Goal: Task Accomplishment & Management: Complete application form

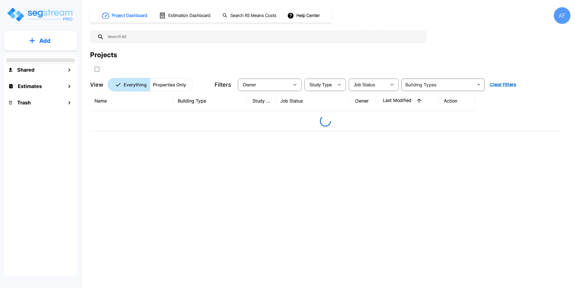
drag, startPoint x: 418, startPoint y: 159, endPoint x: 430, endPoint y: 158, distance: 12.3
click at [418, 160] on div "Name Building Type Study Type Job Status Owner Last Modified Action" at bounding box center [325, 180] width 471 height 178
click at [320, 171] on div "Name Building Type Study Type Job Status Owner Last Modified Action" at bounding box center [325, 180] width 471 height 178
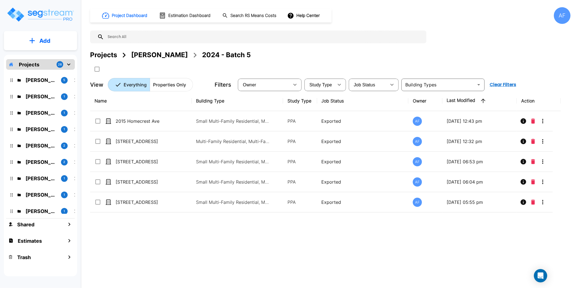
click at [473, 49] on div "Project Dashboard Estimation Dashboard Search RS Means Costs Help Center AF Pro…" at bounding box center [330, 49] width 481 height 84
click at [45, 38] on p "Add" at bounding box center [44, 41] width 11 height 8
click at [44, 90] on p "Add Estimate" at bounding box center [44, 87] width 28 height 7
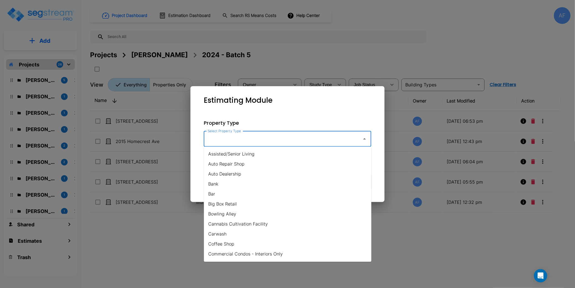
click at [238, 139] on input "Select Property Type" at bounding box center [281, 138] width 151 height 11
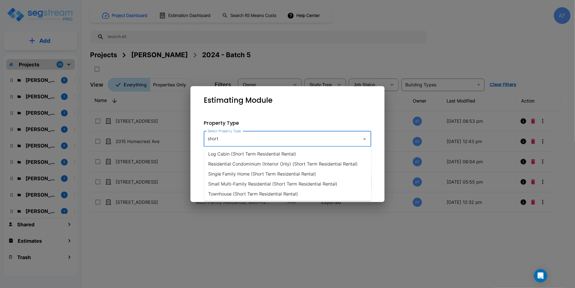
click at [268, 173] on li "Single Family Home (Short Term Residential Rental)" at bounding box center [288, 174] width 168 height 10
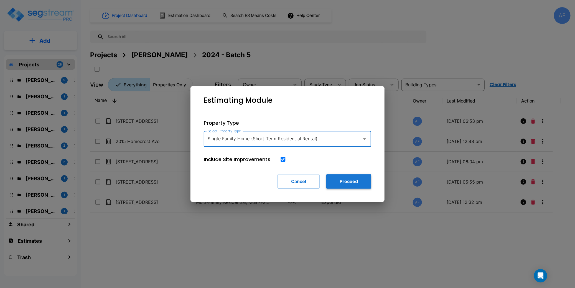
type input "Single Family Home (Short Term Residential Rental)"
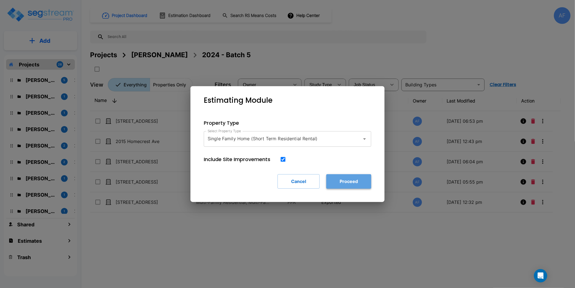
click at [350, 180] on button "Proceed" at bounding box center [348, 181] width 45 height 14
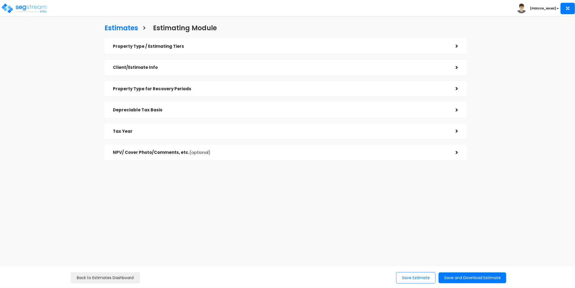
checkbox input "true"
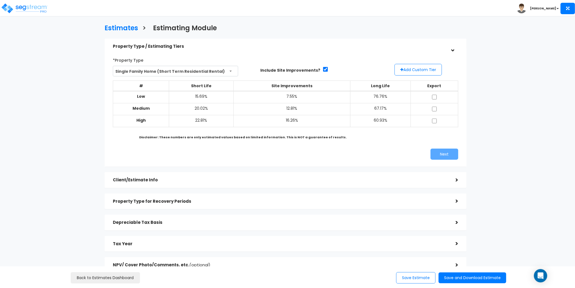
drag, startPoint x: 397, startPoint y: 144, endPoint x: 418, endPoint y: 99, distance: 50.1
click at [397, 144] on div "*Property Type Single Family Home (Short Term Residential Rental) Assisted/Seni…" at bounding box center [286, 108] width 354 height 110
click at [422, 73] on button "Add Custom Tier" at bounding box center [418, 70] width 47 height 12
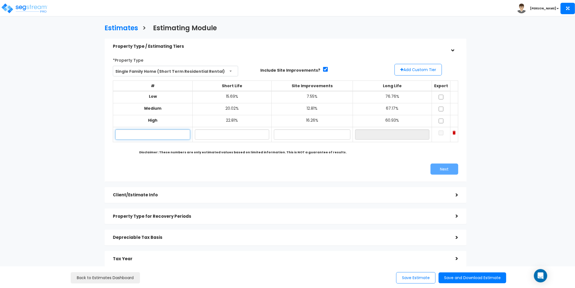
click at [146, 133] on input "text" at bounding box center [152, 134] width 75 height 10
paste input "2512 Riverside Dr E Bradenton FL"
type input "2512 Riverside Dr E Bradenton FL"
click at [224, 135] on input "text" at bounding box center [232, 134] width 74 height 10
type input "17.78%"
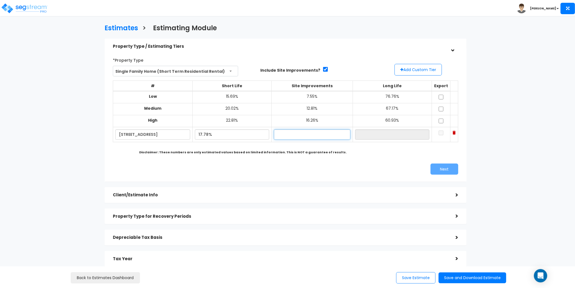
click at [300, 135] on input "text" at bounding box center [312, 134] width 77 height 10
type input "2.93%"
type input "79.29%"
click at [404, 154] on div "# Short Life Site Improvements Long Life Export Low 15.69%" at bounding box center [285, 116] width 345 height 80
click at [409, 159] on div "*Property Type Single Family Home (Short Term Residential Rental) Assisted/Seni…" at bounding box center [286, 115] width 354 height 125
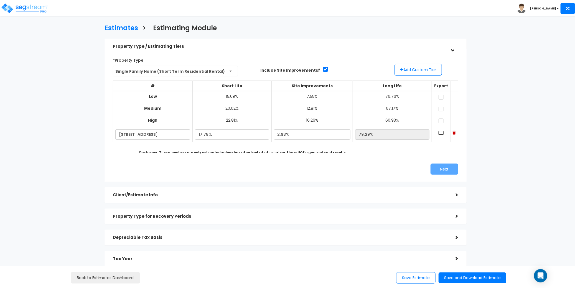
click at [438, 132] on input "checkbox" at bounding box center [441, 132] width 6 height 5
checkbox input "true"
click at [448, 167] on button "Next" at bounding box center [445, 168] width 28 height 11
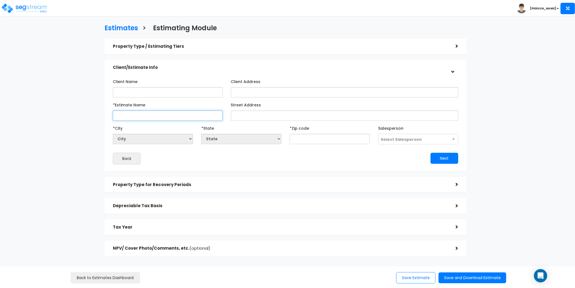
click at [150, 118] on input "*Estimate Name" at bounding box center [168, 115] width 110 height 10
paste input "2512 Riverside Dr E Bradenton FL"
type input "2512 Riverside Dr E Bradenton FL"
click at [310, 138] on input "text" at bounding box center [330, 139] width 80 height 10
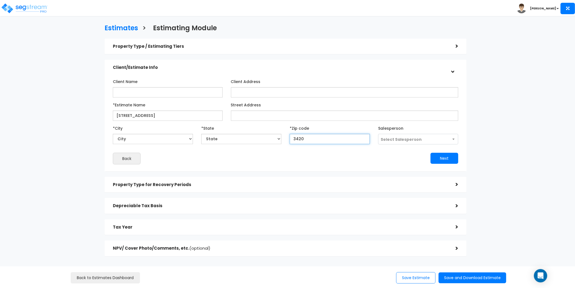
type input "34208"
select select "FL"
type input "34208"
click at [280, 158] on div "Back" at bounding box center [197, 159] width 177 height 12
drag, startPoint x: 182, startPoint y: 115, endPoint x: 159, endPoint y: 115, distance: 23.0
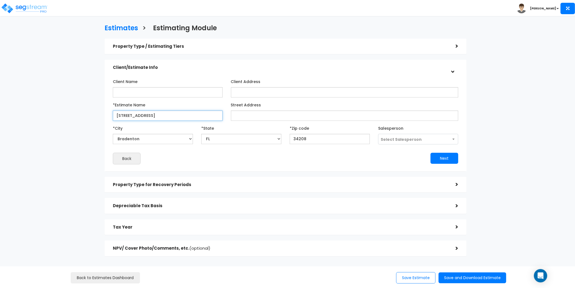
click at [159, 115] on input "2512 Riverside Dr E Bradenton FL" at bounding box center [168, 115] width 110 height 10
click at [197, 116] on input "2512 Riverside Dr E Bradenton FL" at bounding box center [168, 115] width 110 height 10
drag, startPoint x: 194, startPoint y: 115, endPoint x: 150, endPoint y: 115, distance: 43.8
click at [150, 115] on input "2512 Riverside Dr E Bradenton FL" at bounding box center [168, 115] width 110 height 10
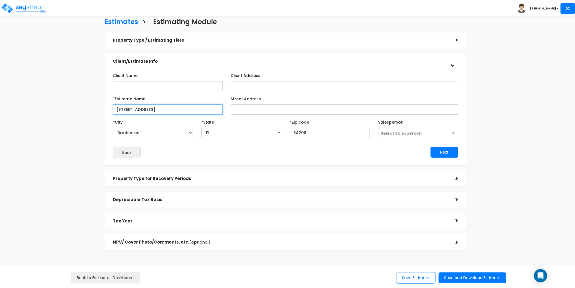
scroll to position [12, 0]
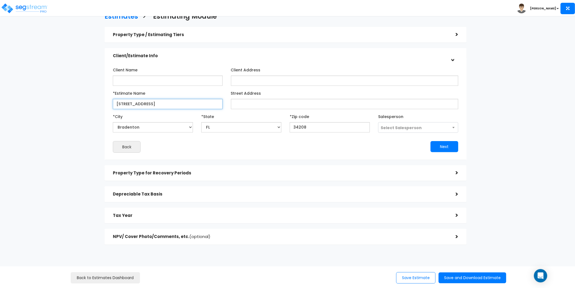
type input "2512 Riverside Dr"
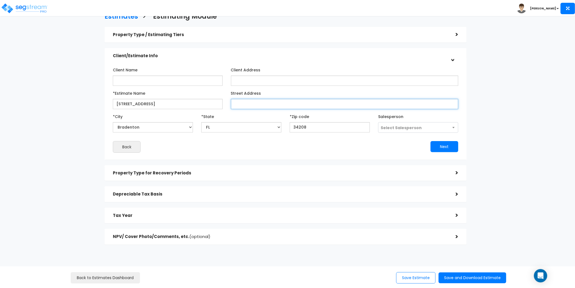
click at [271, 107] on input "Street Address" at bounding box center [344, 104] width 227 height 10
paste input "2512 Riverside Dr E Bradenton FL"
drag, startPoint x: 311, startPoint y: 102, endPoint x: 268, endPoint y: 105, distance: 42.2
click at [268, 105] on input "2512 Riverside Dr E Bradenton FL" at bounding box center [344, 104] width 227 height 10
type input "2512 Riverside Dr"
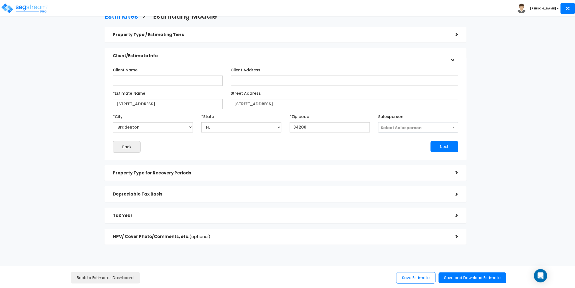
click at [271, 143] on div "Back" at bounding box center [197, 147] width 177 height 12
click at [399, 127] on span "Select Salesperson" at bounding box center [401, 128] width 41 height 6
select select "157"
click at [442, 146] on button "Next" at bounding box center [445, 146] width 28 height 11
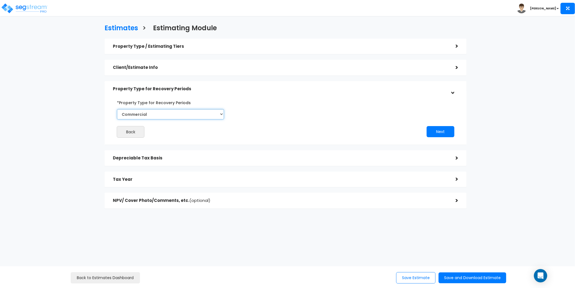
click at [160, 113] on select "Commercial Residential" at bounding box center [170, 114] width 107 height 10
click at [117, 109] on select "Commercial Residential" at bounding box center [170, 114] width 107 height 10
click at [197, 115] on select "Commercial Residential" at bounding box center [170, 114] width 107 height 10
select select "Commercial"
click at [117, 109] on select "Commercial Residential" at bounding box center [170, 114] width 107 height 10
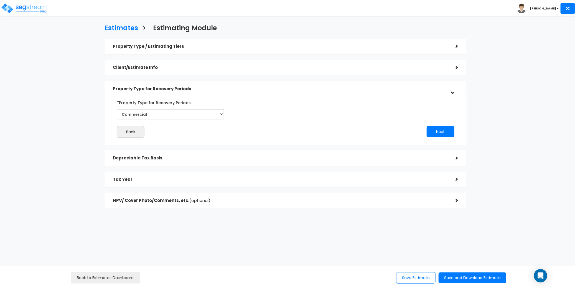
click at [291, 117] on div "Back Next" at bounding box center [286, 118] width 354 height 40
click at [440, 131] on button "Next" at bounding box center [441, 131] width 28 height 11
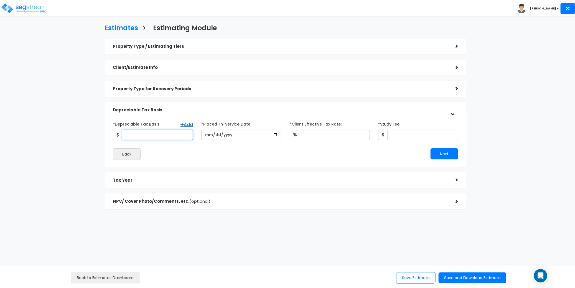
click at [149, 133] on input "*Depreciable Tax Basis" at bounding box center [157, 135] width 71 height 10
paste input "443,750"
type input "443,750"
click at [183, 157] on div "Back" at bounding box center [197, 154] width 177 height 12
click at [207, 133] on input "date" at bounding box center [241, 135] width 80 height 10
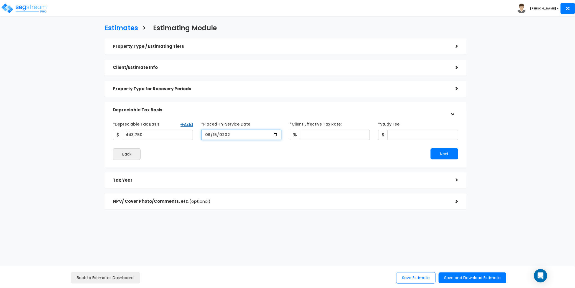
type input "2025-09-15"
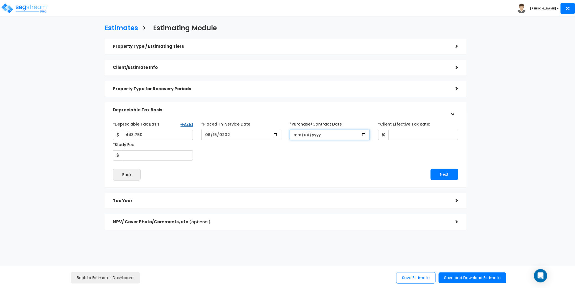
click at [296, 133] on input "*Purchase/Contract Date" at bounding box center [330, 135] width 80 height 10
type input "20022-02-07"
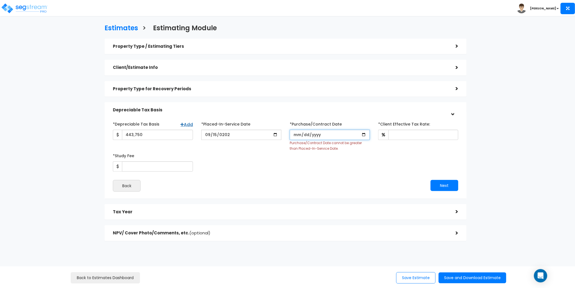
click at [298, 133] on input "*Purchase/Contract Date" at bounding box center [330, 135] width 80 height 10
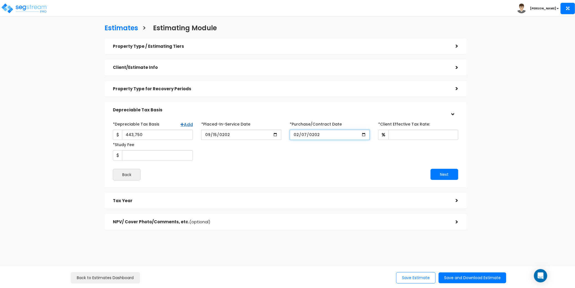
type input "2025-02-07"
click at [306, 150] on div "*Depreciable Tax Basis Add 443,750 *Placed-In-Service Date" at bounding box center [286, 139] width 354 height 41
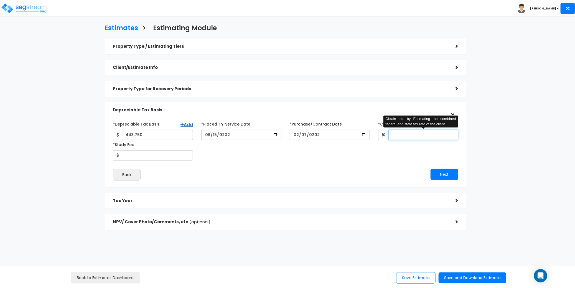
click at [412, 132] on input "*Client Effective Tax Rate:" at bounding box center [424, 135] width 70 height 10
type input "30"
click at [366, 158] on div "*Depreciable Tax Basis Add 443,750 *Placed-In-Service Date" at bounding box center [286, 139] width 354 height 41
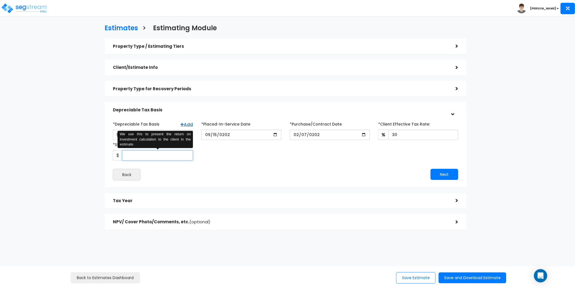
click at [148, 155] on input "*Study Fee" at bounding box center [157, 155] width 71 height 10
type input "3,500"
click at [287, 154] on div "*Depreciable Tax Basis Add 443,750 *Placed-In-Service Date" at bounding box center [286, 139] width 354 height 41
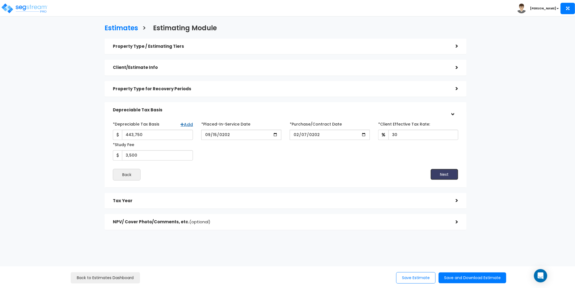
click at [445, 174] on button "Next" at bounding box center [445, 174] width 28 height 11
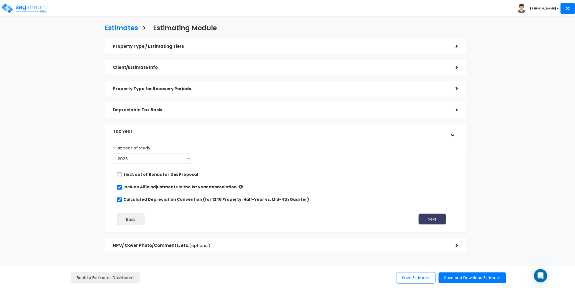
click at [433, 220] on button "Next" at bounding box center [432, 218] width 28 height 11
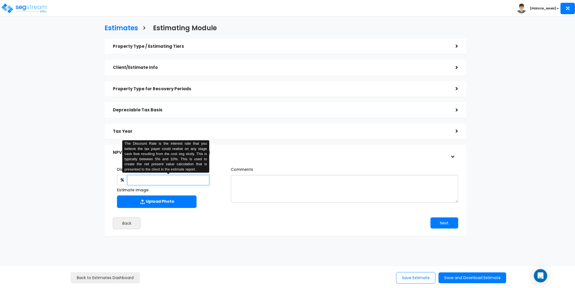
click at [171, 181] on input "text" at bounding box center [168, 180] width 82 height 10
type input "5"
click at [250, 216] on div "Discount Rate for NPV Calculation: 5 The Discount Rate is the interest rate tha…" at bounding box center [286, 195] width 354 height 73
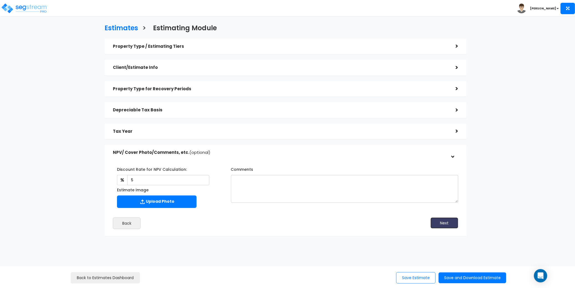
click at [454, 226] on button "Next" at bounding box center [445, 222] width 28 height 11
click at [390, 247] on div "Estimates > Estimating Module Property Type / Estimating Tiers > *Property Type…" at bounding box center [286, 131] width 472 height 327
click at [466, 278] on button "Save and Download Estimate" at bounding box center [473, 277] width 68 height 11
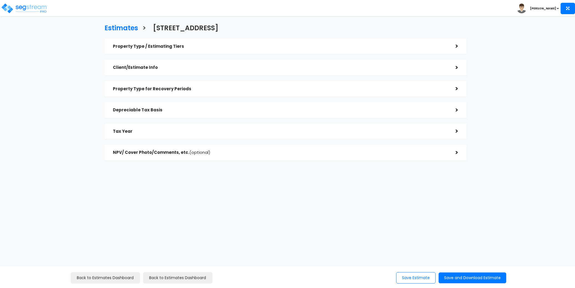
checkbox input "true"
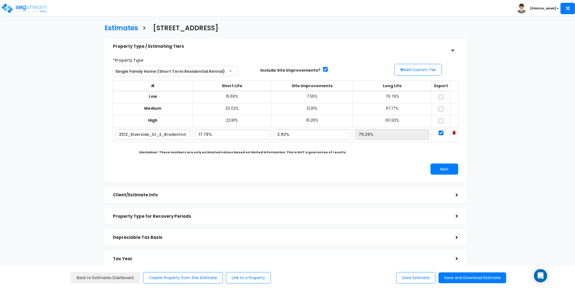
click at [222, 191] on div "Client/Estimate Info" at bounding box center [280, 195] width 334 height 10
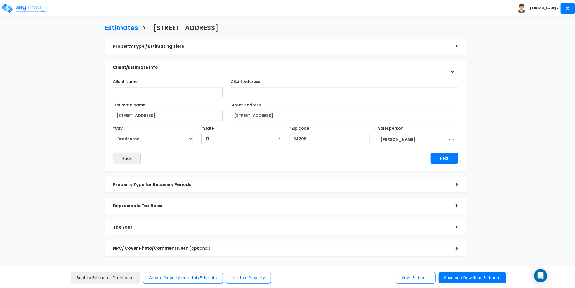
click at [235, 186] on h5 "Property Type for Recovery Periods" at bounding box center [280, 184] width 334 height 5
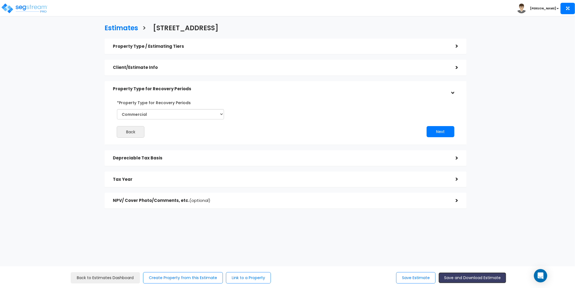
click at [482, 279] on button "Save and Download Estimate" at bounding box center [473, 277] width 68 height 11
click at [282, 259] on div "Estimates > 2512 Riverside Dr Property Type / Estimating Tiers > *Property Type…" at bounding box center [286, 118] width 472 height 300
click at [410, 277] on button "Save Estimate" at bounding box center [415, 277] width 39 height 11
click at [32, 7] on img at bounding box center [24, 8] width 47 height 11
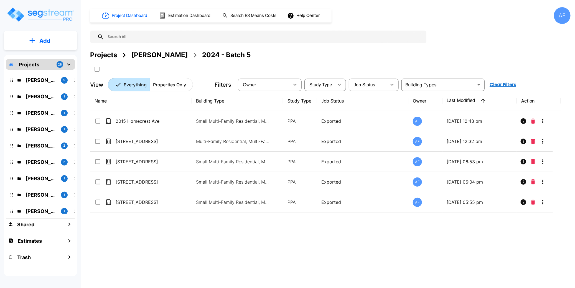
click at [201, 37] on input "text" at bounding box center [264, 37] width 320 height 13
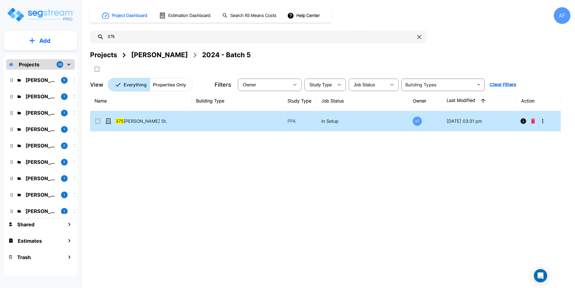
type input "375"
click at [544, 121] on icon "More-Options" at bounding box center [543, 121] width 7 height 7
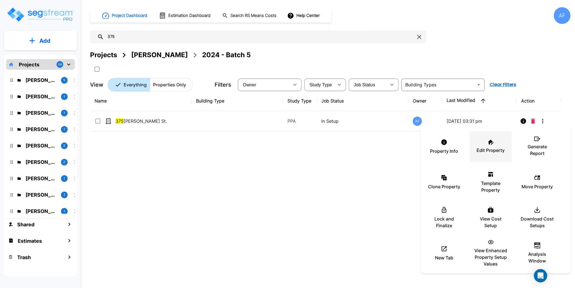
click at [497, 147] on p "Edit Property" at bounding box center [491, 150] width 28 height 7
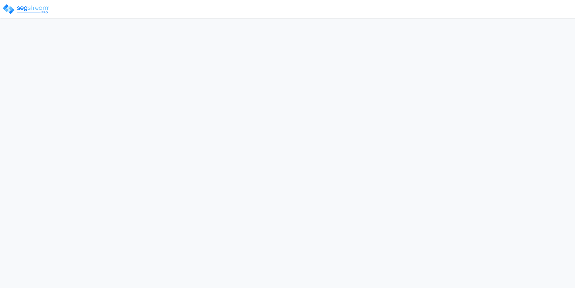
select select "NY"
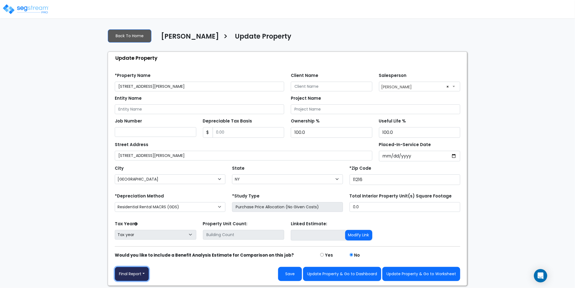
click at [146, 274] on button "Final Report" at bounding box center [132, 274] width 34 height 14
click at [145, 246] on link "Report Images" at bounding box center [144, 244] width 58 height 13
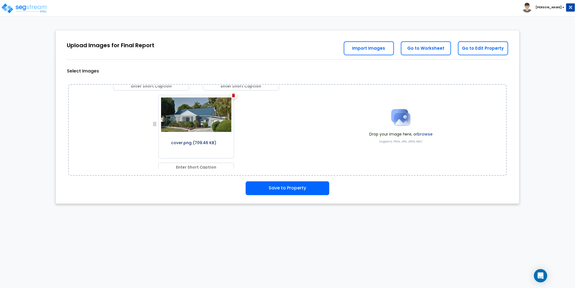
scroll to position [484, 0]
click at [290, 191] on button "Save to Property" at bounding box center [288, 188] width 84 height 14
click at [293, 190] on button "Save to Property" at bounding box center [288, 188] width 84 height 14
click at [285, 187] on button "Save to Property" at bounding box center [288, 188] width 84 height 14
click at [143, 31] on div "Upload Images for Final Report Go to Edit Property Go to Worksheet Import Images" at bounding box center [287, 44] width 463 height 29
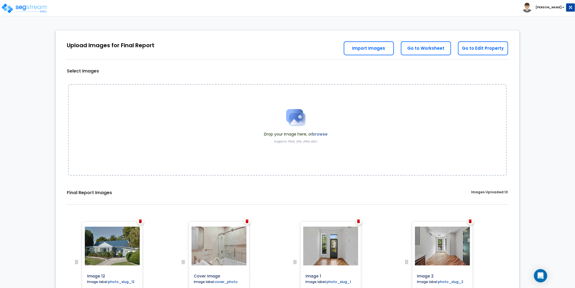
drag, startPoint x: 72, startPoint y: 219, endPoint x: 77, endPoint y: 165, distance: 53.8
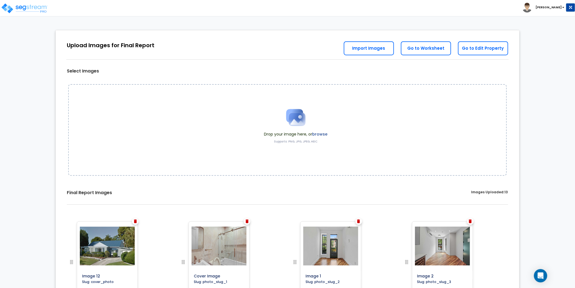
click at [135, 221] on img at bounding box center [135, 221] width 3 height 4
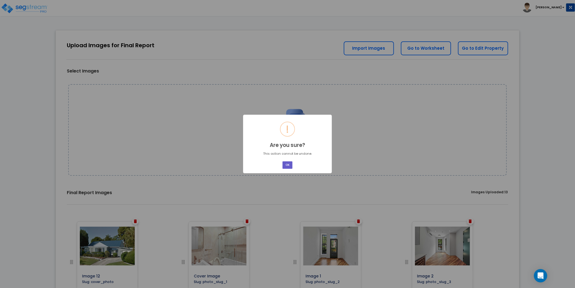
click at [290, 166] on button "OK" at bounding box center [288, 164] width 10 height 7
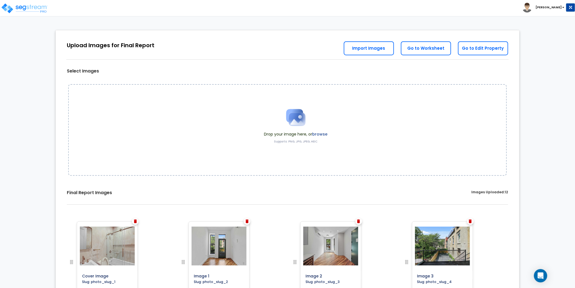
click at [322, 133] on label "browse" at bounding box center [319, 134] width 15 height 6
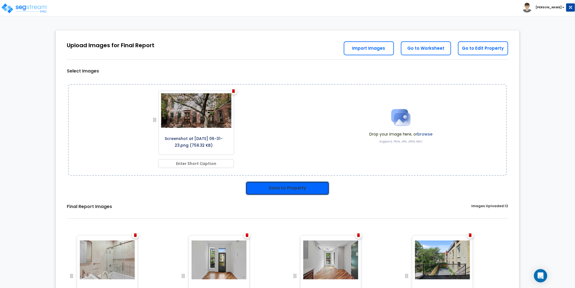
click at [285, 184] on button "Save to Property" at bounding box center [288, 188] width 84 height 14
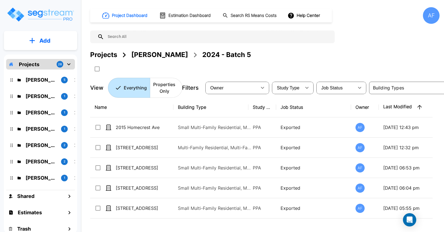
click at [141, 37] on input "text" at bounding box center [218, 37] width 228 height 13
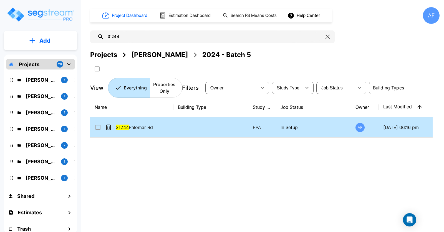
type input "31244"
click at [410, 128] on p "09/04/2025 - 06:16 pm" at bounding box center [409, 127] width 52 height 7
checkbox input "true"
click at [410, 128] on p "09/04/2025 - 06:16 pm" at bounding box center [409, 127] width 52 height 7
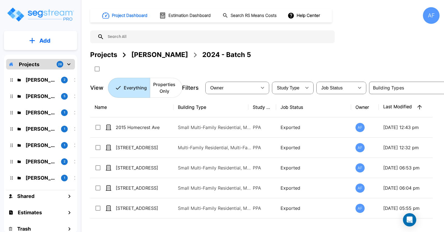
click at [133, 38] on input "text" at bounding box center [218, 37] width 228 height 13
paste input "[PERSON_NAME]"
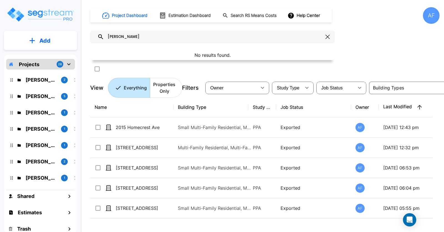
drag, startPoint x: 138, startPoint y: 38, endPoint x: 90, endPoint y: 34, distance: 48.1
click at [90, 34] on div "[PERSON_NAME]" at bounding box center [212, 37] width 244 height 13
paste input "[STREET_ADDRESS][PERSON_NAME]"
drag, startPoint x: 187, startPoint y: 36, endPoint x: 141, endPoint y: 36, distance: 45.5
click at [141, 35] on input "[STREET_ADDRESS][PERSON_NAME]" at bounding box center [213, 37] width 219 height 13
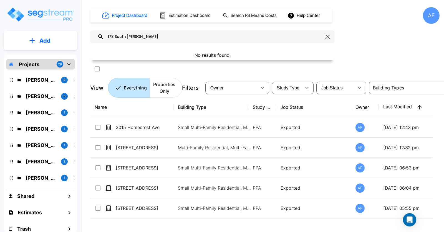
drag, startPoint x: 149, startPoint y: 37, endPoint x: 119, endPoint y: 36, distance: 29.7
click at [119, 36] on input "173 South [PERSON_NAME]" at bounding box center [213, 37] width 219 height 13
click at [359, 42] on div "Project Dashboard Estimation Dashboard Search RS Means Costs Help Center AF 173…" at bounding box center [264, 52] width 349 height 91
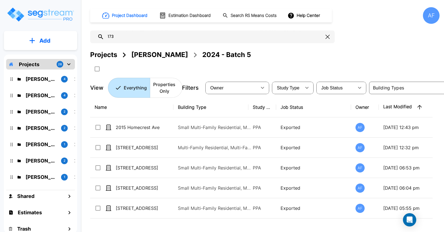
scroll to position [247, 0]
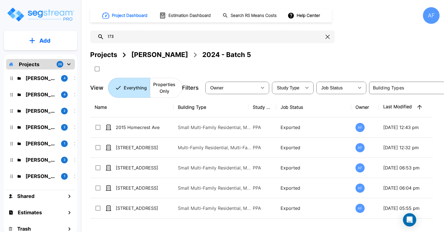
drag, startPoint x: 115, startPoint y: 37, endPoint x: 97, endPoint y: 38, distance: 18.6
click at [97, 38] on div "173" at bounding box center [212, 37] width 244 height 13
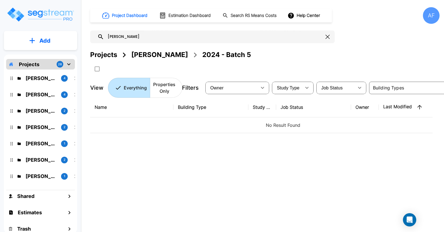
type input "molly"
click at [30, 66] on p "Projects" at bounding box center [29, 64] width 21 height 7
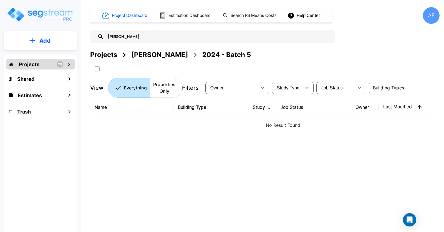
click at [40, 40] on p "Add" at bounding box center [44, 41] width 11 height 8
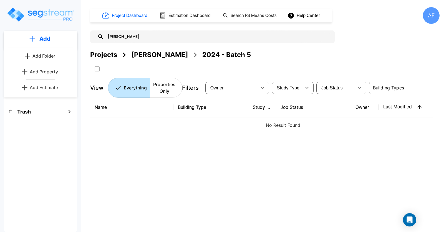
click at [46, 69] on p "Add Property" at bounding box center [44, 72] width 28 height 7
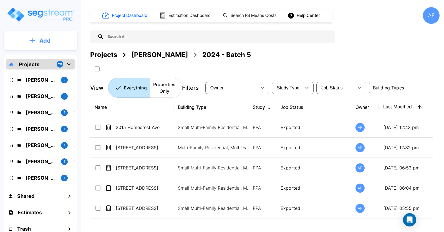
click at [42, 41] on p "Add" at bounding box center [44, 41] width 11 height 8
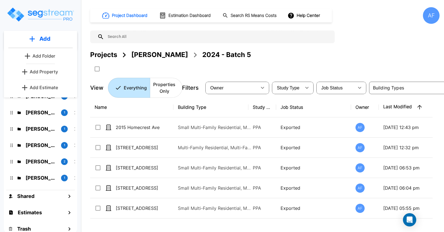
click at [44, 55] on p "Add Folder" at bounding box center [43, 56] width 23 height 7
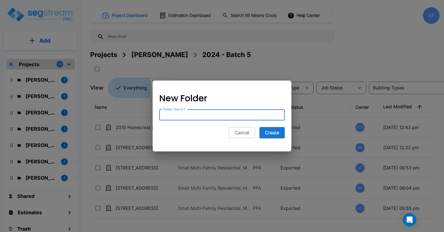
paste input "[PERSON_NAME]"
type input "[PERSON_NAME]"
click at [273, 133] on button "Create" at bounding box center [271, 132] width 25 height 11
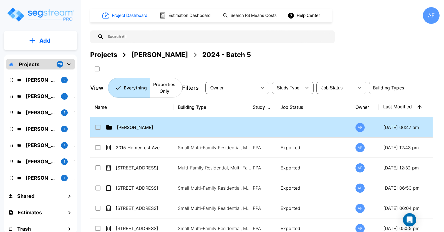
click at [275, 129] on td at bounding box center [262, 128] width 28 height 20
checkbox input "true"
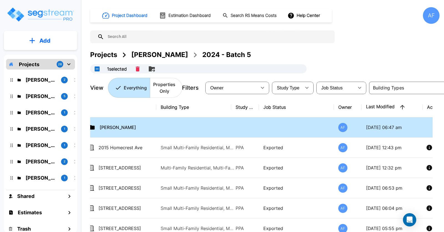
scroll to position [0, 43]
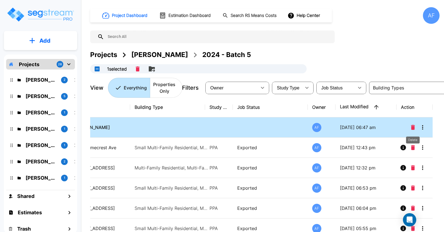
click at [412, 127] on icon "Delete" at bounding box center [413, 127] width 4 height 5
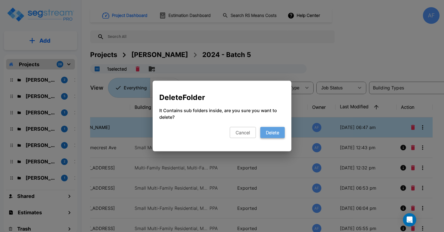
click at [272, 133] on button "Delete" at bounding box center [272, 132] width 24 height 11
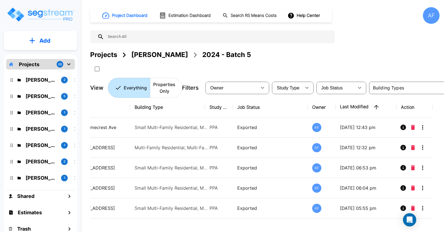
click at [34, 65] on p "Projects" at bounding box center [29, 64] width 21 height 7
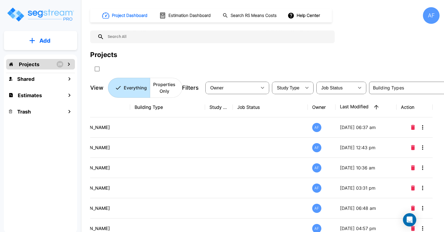
click at [34, 65] on p "Projects" at bounding box center [29, 64] width 21 height 7
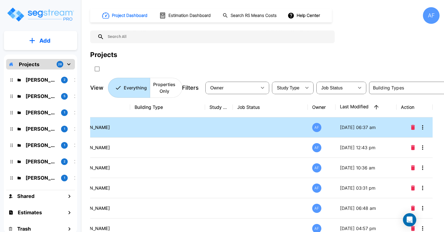
scroll to position [0, 0]
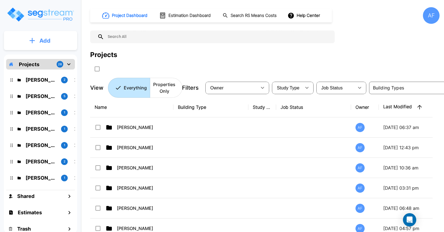
click at [44, 40] on p "Add" at bounding box center [44, 41] width 11 height 8
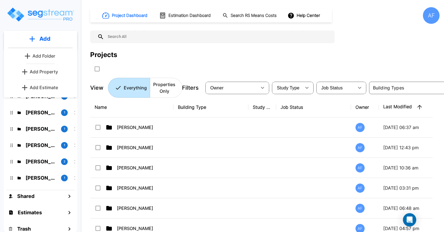
click at [49, 56] on p "Add Folder" at bounding box center [43, 56] width 23 height 7
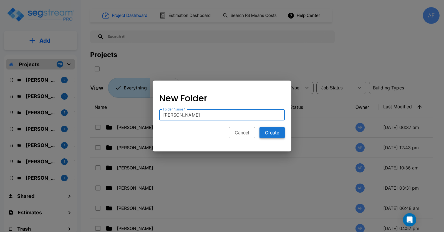
type input "Molly Bloch"
click at [274, 133] on button "Create" at bounding box center [271, 132] width 25 height 11
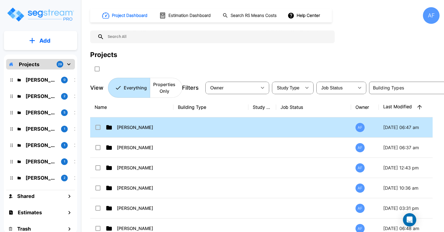
click at [182, 126] on td at bounding box center [210, 128] width 75 height 20
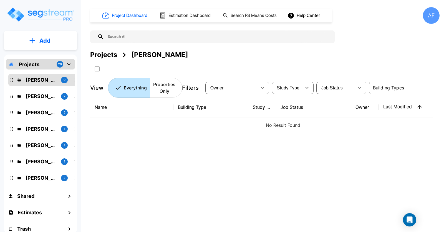
click at [187, 162] on div "Name Building Type Study Type Job Status Owner Last Modified Action No Result F…" at bounding box center [261, 169] width 342 height 144
click at [47, 35] on button "Add" at bounding box center [40, 41] width 73 height 16
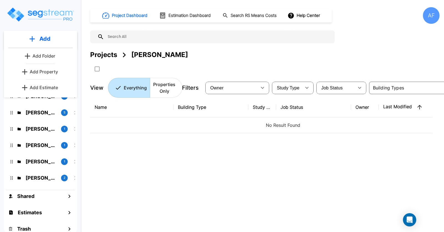
click at [49, 71] on p "Add Property" at bounding box center [44, 72] width 28 height 7
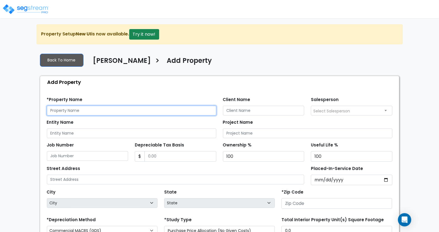
click at [83, 109] on input "text" at bounding box center [131, 111] width 169 height 10
paste input "173 South Beadle Road Lafayette, LA 70508"
click at [128, 111] on input "173 South Beadle Road Lafayette, LA 70508" at bounding box center [131, 111] width 169 height 10
type input "173 South Beadle Road Lafayette, LA 70508"
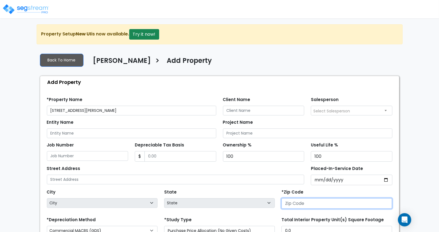
click at [310, 202] on input "number" at bounding box center [336, 204] width 111 height 11
paste input "70508"
type input "70508"
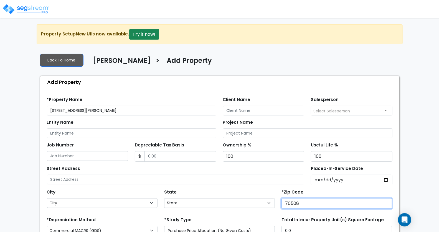
select select "LA"
type input "70508"
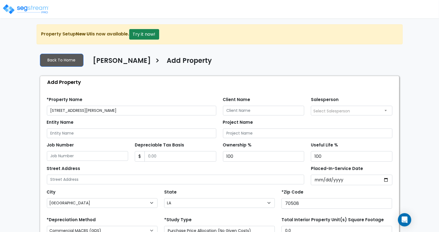
click at [198, 188] on div "State State National Average AB AK AL AR AZ BC CA CO CT DC DE FL GA HI" at bounding box center [219, 199] width 117 height 22
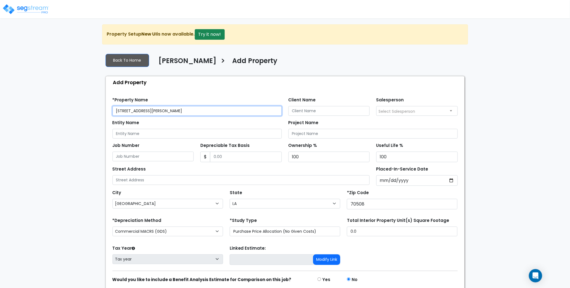
drag, startPoint x: 203, startPoint y: 112, endPoint x: 153, endPoint y: 110, distance: 50.2
click at [156, 109] on input "173 South Beadle Road Lafayette, LA 70508" at bounding box center [197, 111] width 169 height 10
click at [202, 111] on input "173 South Beadle Road Lafayette, LA 70508" at bounding box center [197, 111] width 169 height 10
drag, startPoint x: 221, startPoint y: 110, endPoint x: 108, endPoint y: 106, distance: 113.5
click at [108, 106] on div "Find these errors below in the Property Setup: *Property Name 173 South Beadle …" at bounding box center [285, 198] width 359 height 221
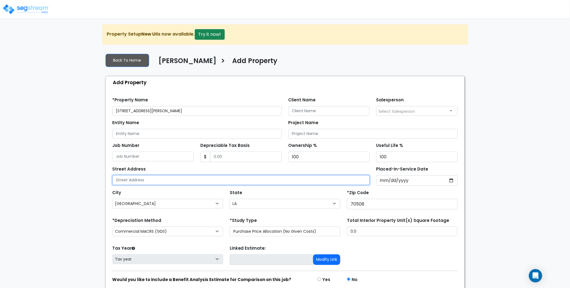
click at [138, 177] on input "text" at bounding box center [242, 180] width 258 height 10
paste input "173 South Beadle Road Lafayette, LA 70508"
click at [194, 180] on input "173 South Beadle Road Lafayette, LA 70508" at bounding box center [242, 180] width 258 height 10
drag, startPoint x: 197, startPoint y: 179, endPoint x: 178, endPoint y: 179, distance: 19.4
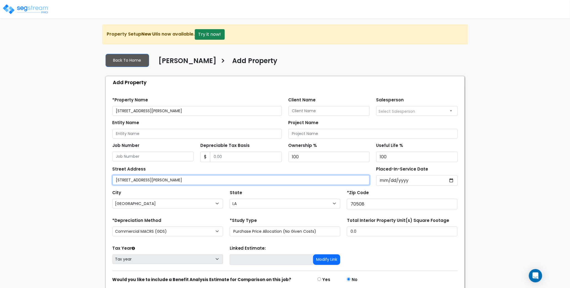
click at [178, 179] on input "173 South Beadle Road Lafayette, LA" at bounding box center [242, 180] width 258 height 10
click at [194, 180] on input "173 South Beadle Road Lafayette, LA" at bounding box center [242, 180] width 258 height 10
drag, startPoint x: 199, startPoint y: 180, endPoint x: 161, endPoint y: 178, distance: 37.2
click at [161, 178] on input "173 South Beadle Road Lafayette, LA" at bounding box center [242, 180] width 258 height 10
type input "173 South Beadle Road"
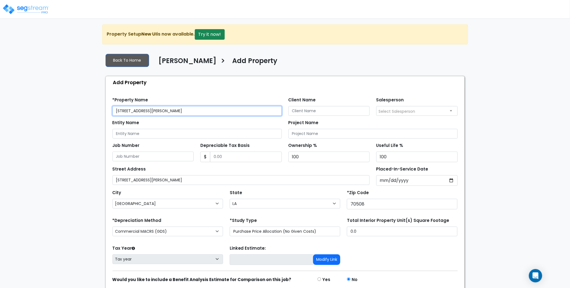
click at [208, 111] on input "173 South Beadle Road Lafayette, LA 70508" at bounding box center [197, 111] width 169 height 10
drag, startPoint x: 218, startPoint y: 110, endPoint x: 160, endPoint y: 109, distance: 58.0
click at [160, 109] on input "173 South Beadle Road Lafayette, LA 70508" at bounding box center [197, 111] width 169 height 10
type input "173 South Beadle Road"
click at [187, 122] on div "Entity Name" at bounding box center [197, 128] width 169 height 20
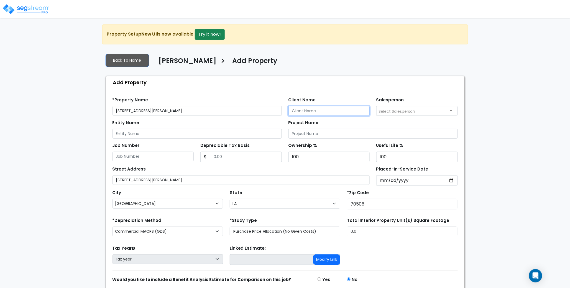
click at [316, 111] on input "Client Name" at bounding box center [330, 111] width 82 height 10
click at [296, 111] on input "Client Name" at bounding box center [330, 111] width 82 height 10
paste input "Molly Bloch"
type input "Molly Bloch"
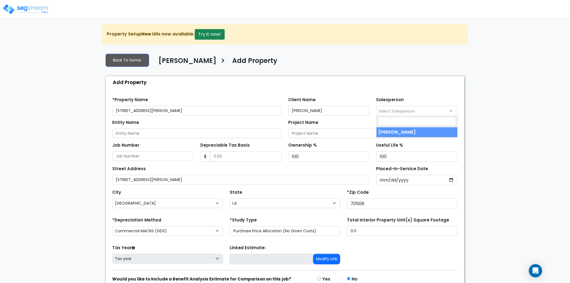
click at [401, 108] on span "Select Salesperson" at bounding box center [397, 111] width 37 height 6
select select "157"
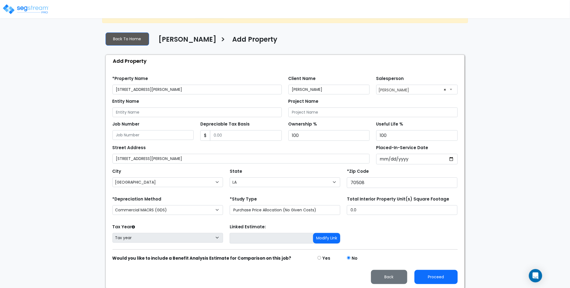
scroll to position [22, 0]
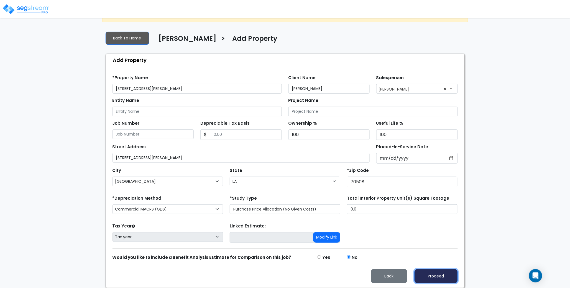
click at [438, 232] on button "Proceed" at bounding box center [436, 276] width 43 height 14
